Goal: Task Accomplishment & Management: Manage account settings

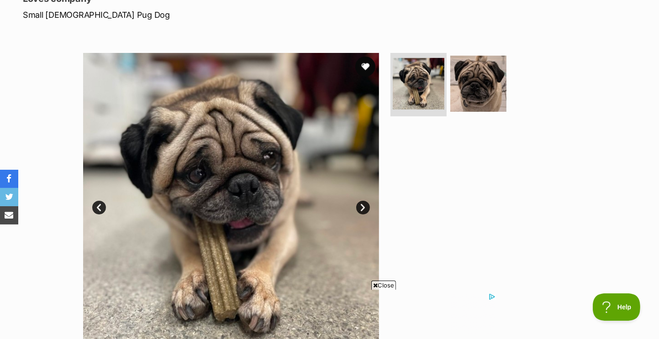
click at [363, 68] on button "favourite" at bounding box center [365, 67] width 20 height 20
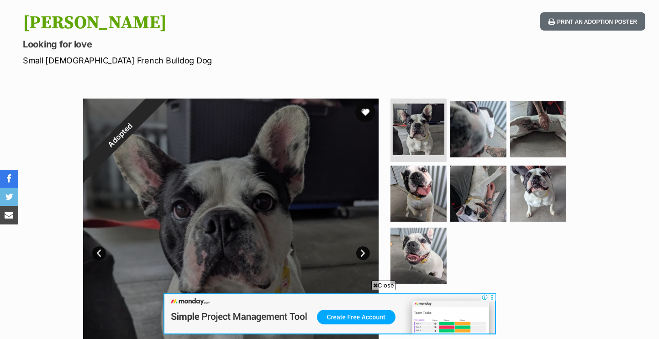
click at [371, 114] on button "favourite" at bounding box center [365, 112] width 20 height 20
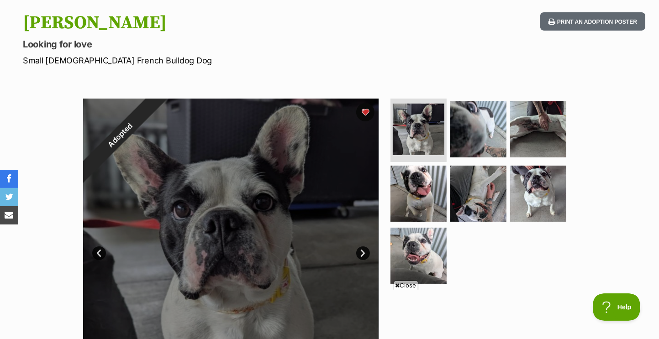
scroll to position [91, 0]
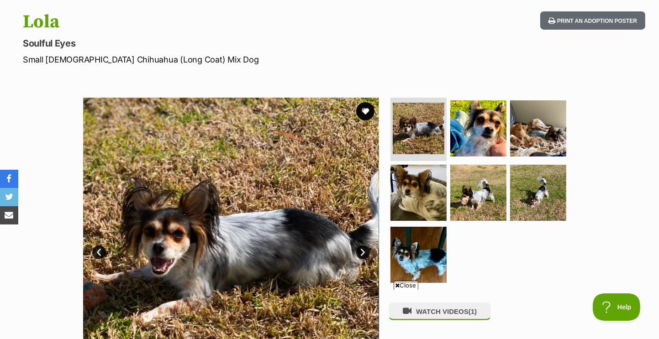
scroll to position [91, 0]
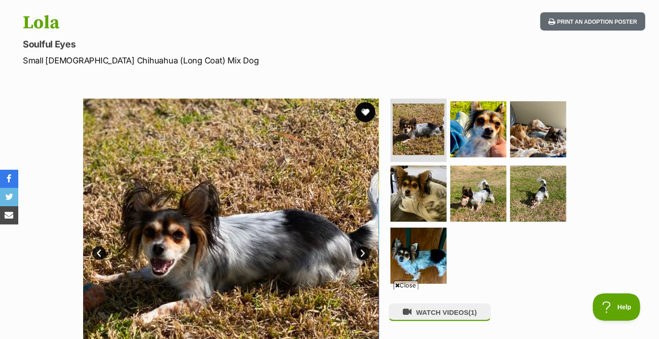
click at [366, 110] on button "favourite" at bounding box center [365, 112] width 20 height 20
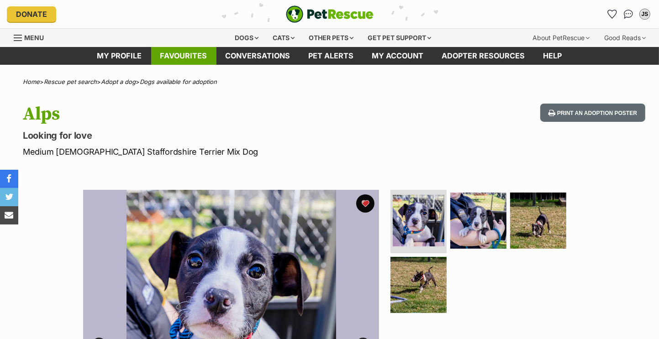
click at [193, 56] on link "Favourites" at bounding box center [183, 56] width 65 height 18
